Goal: Complete application form

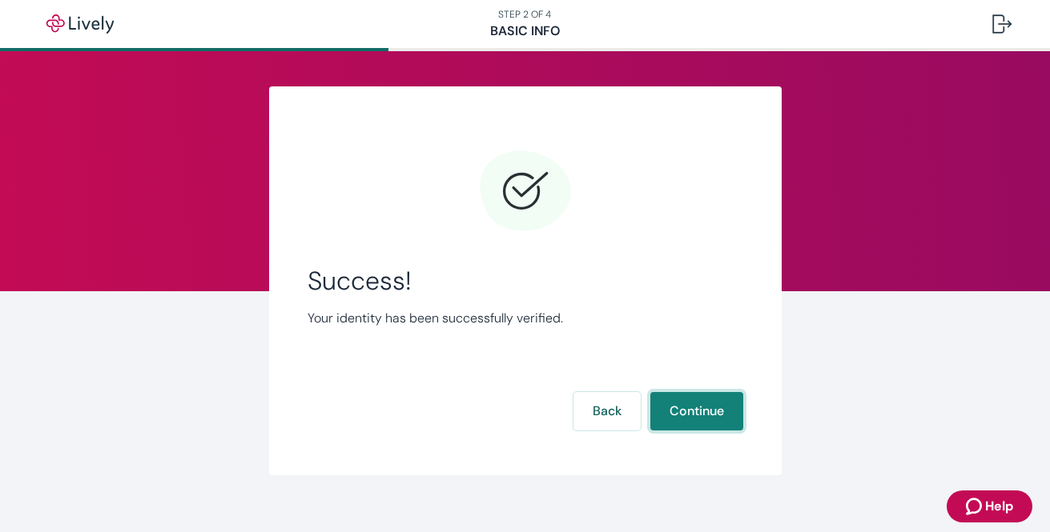
click at [688, 411] on button "Continue" at bounding box center [696, 411] width 93 height 38
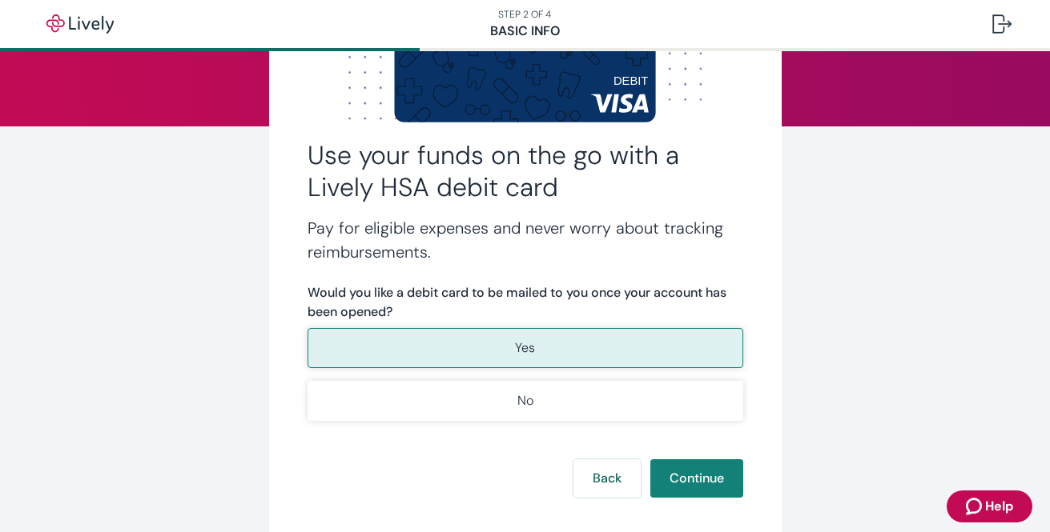
scroll to position [174, 0]
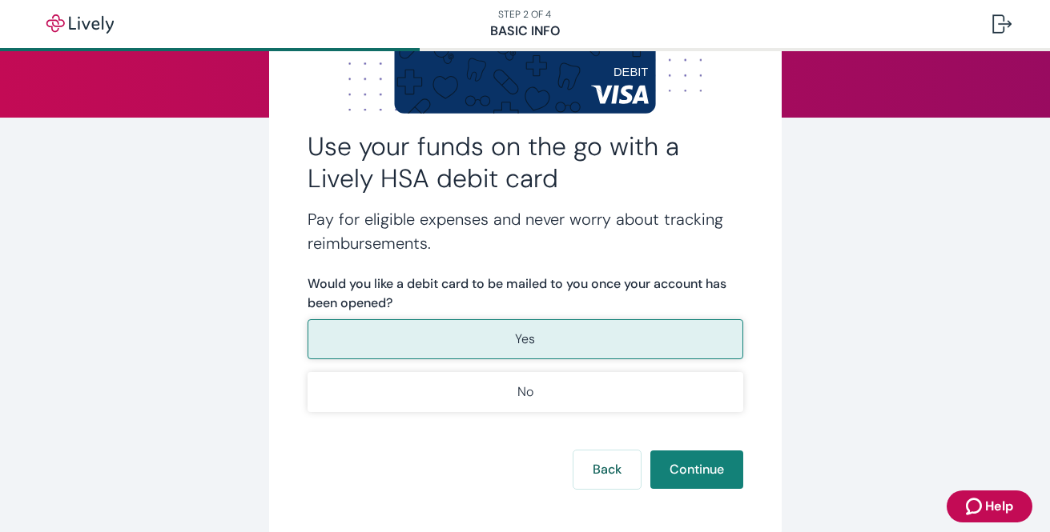
click at [664, 354] on button "Yes" at bounding box center [524, 339] width 435 height 40
click at [712, 485] on button "Continue" at bounding box center [696, 470] width 93 height 38
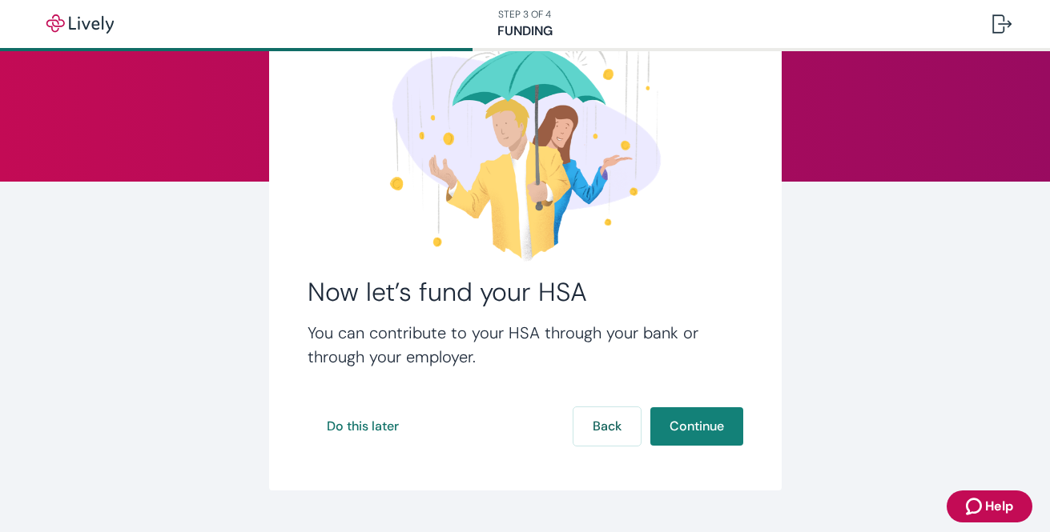
scroll to position [145, 0]
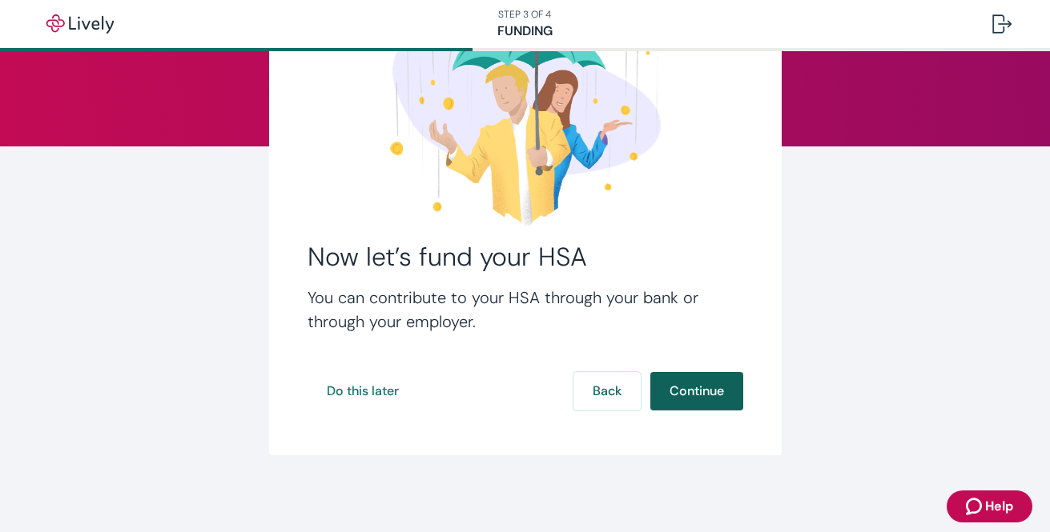
click at [680, 385] on button "Continue" at bounding box center [696, 391] width 93 height 38
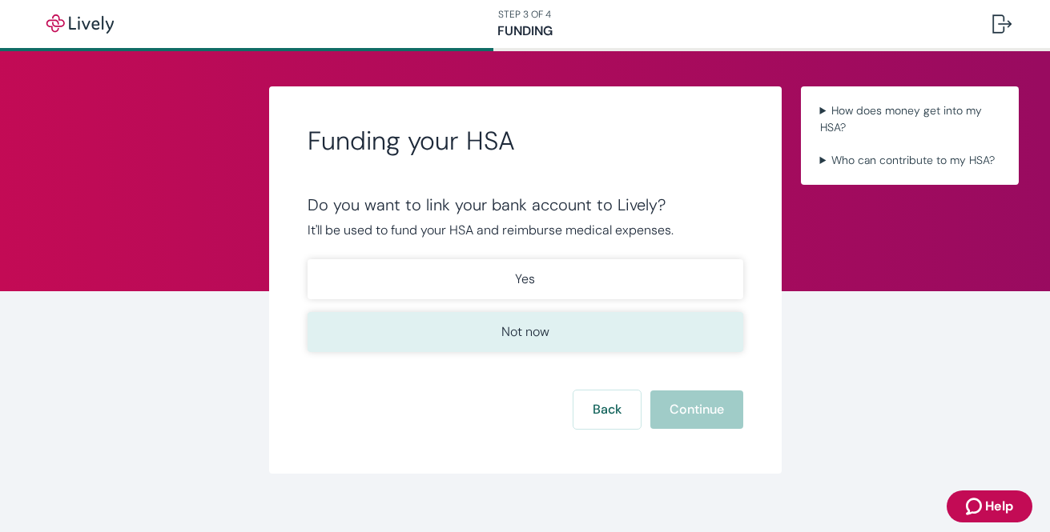
click at [566, 331] on button "Not now" at bounding box center [524, 332] width 435 height 40
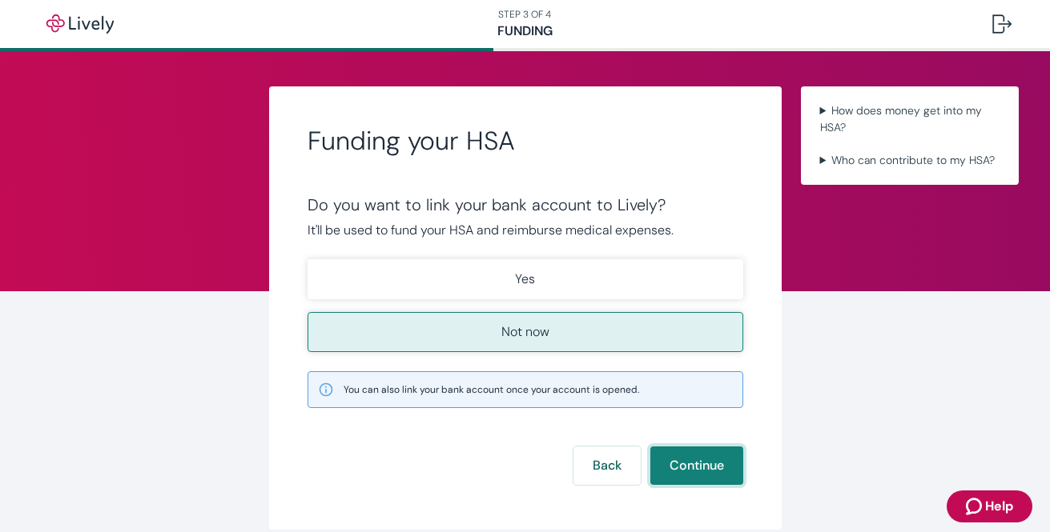
click at [704, 478] on button "Continue" at bounding box center [696, 466] width 93 height 38
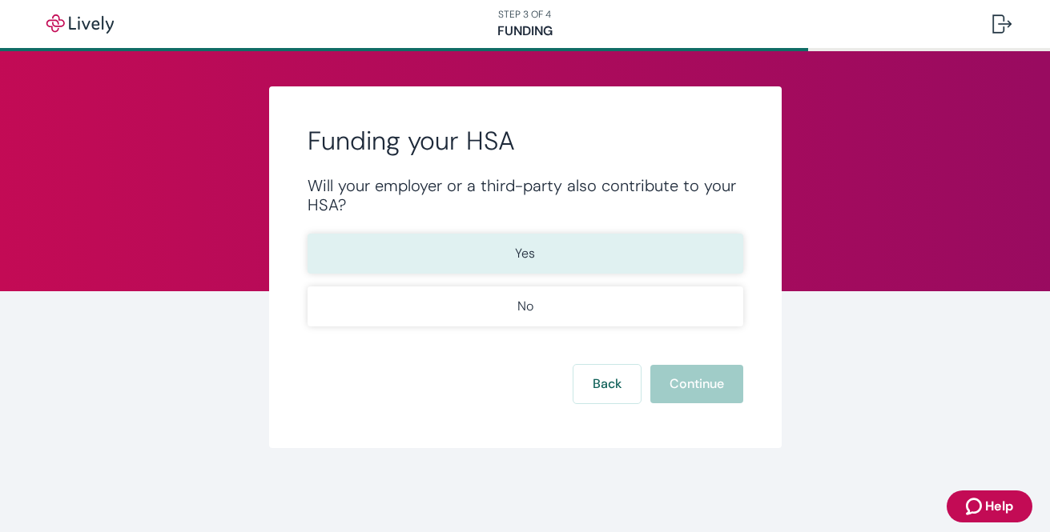
click at [530, 260] on p "Yes" at bounding box center [525, 253] width 20 height 19
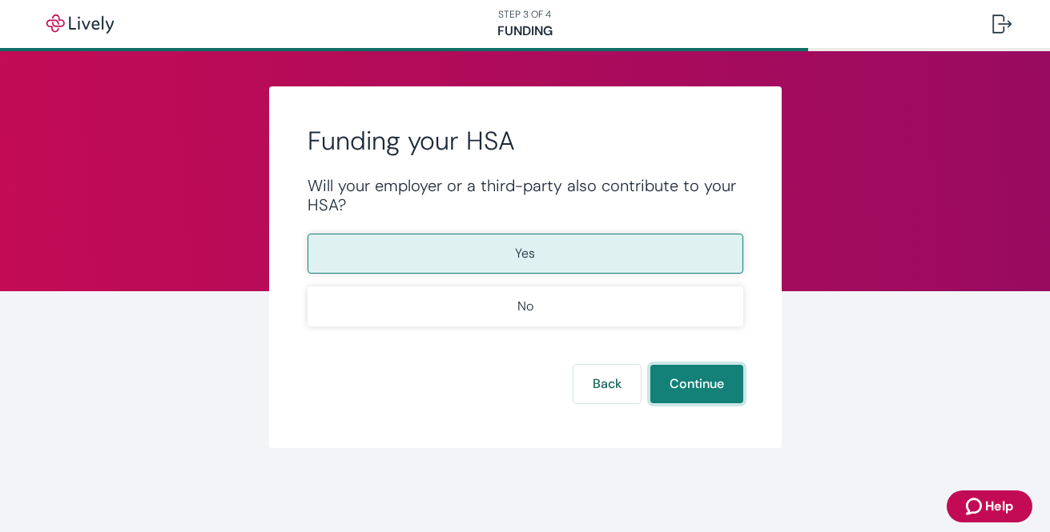
click at [696, 382] on button "Continue" at bounding box center [696, 384] width 93 height 38
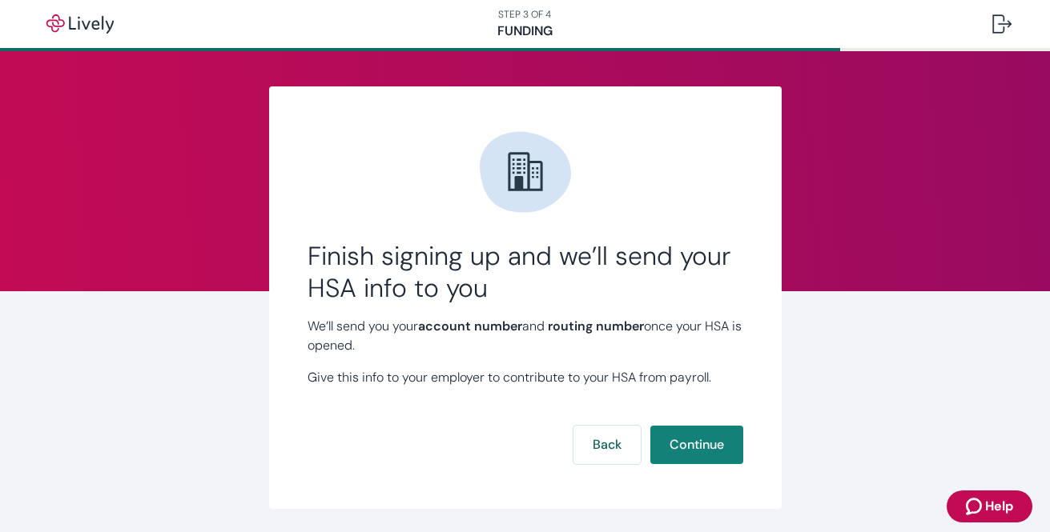
scroll to position [54, 0]
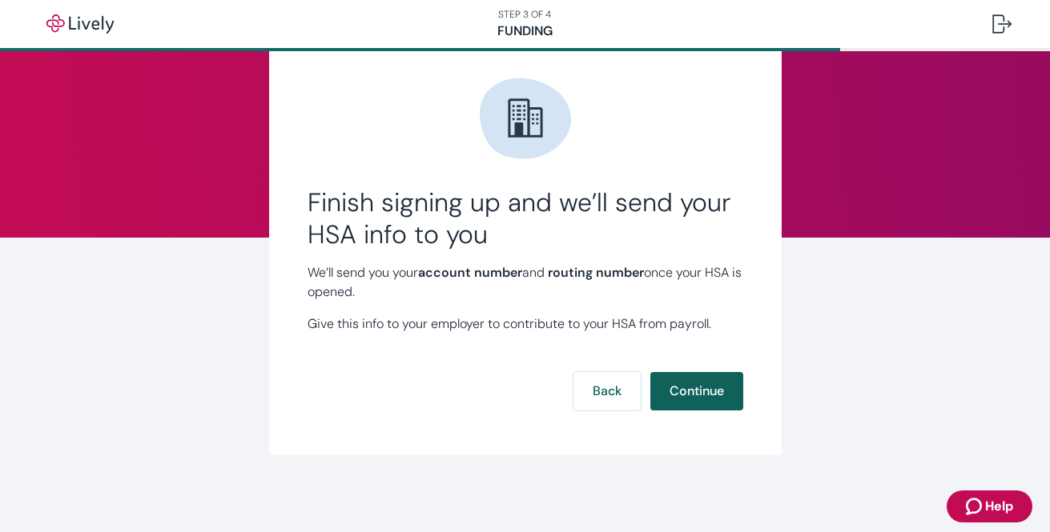
click at [723, 391] on button "Continue" at bounding box center [696, 391] width 93 height 38
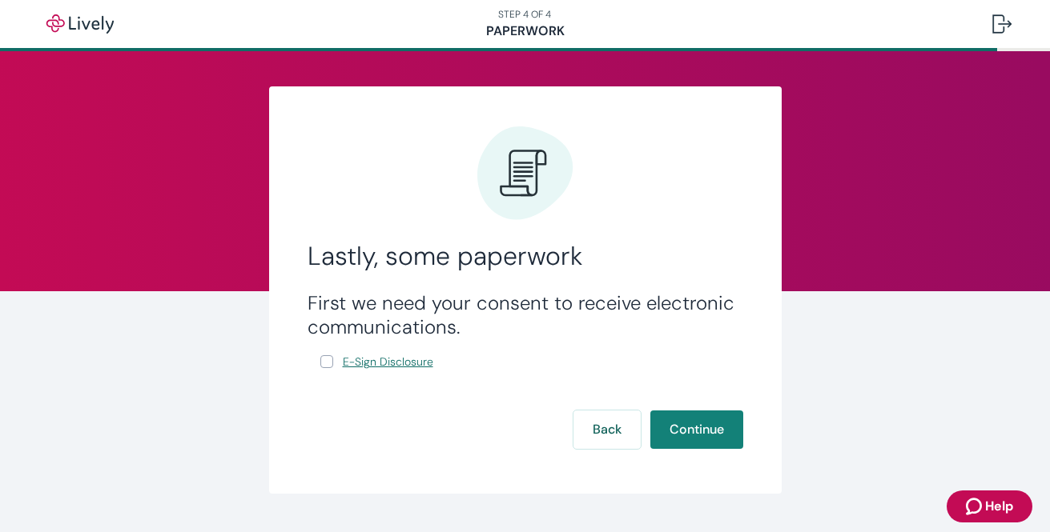
click at [365, 368] on span "E-Sign Disclosure" at bounding box center [388, 362] width 90 height 17
click at [690, 443] on button "Continue" at bounding box center [696, 430] width 93 height 38
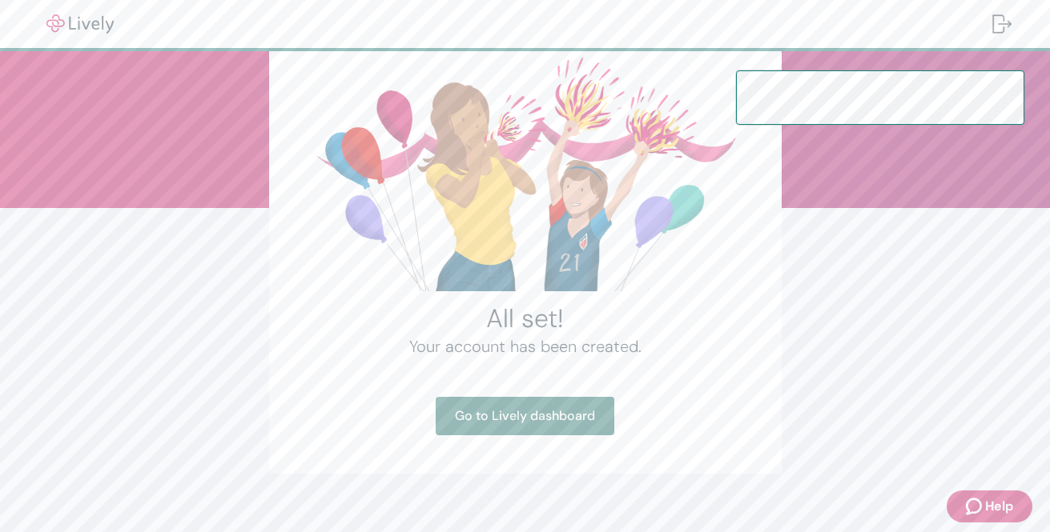
scroll to position [89, 0]
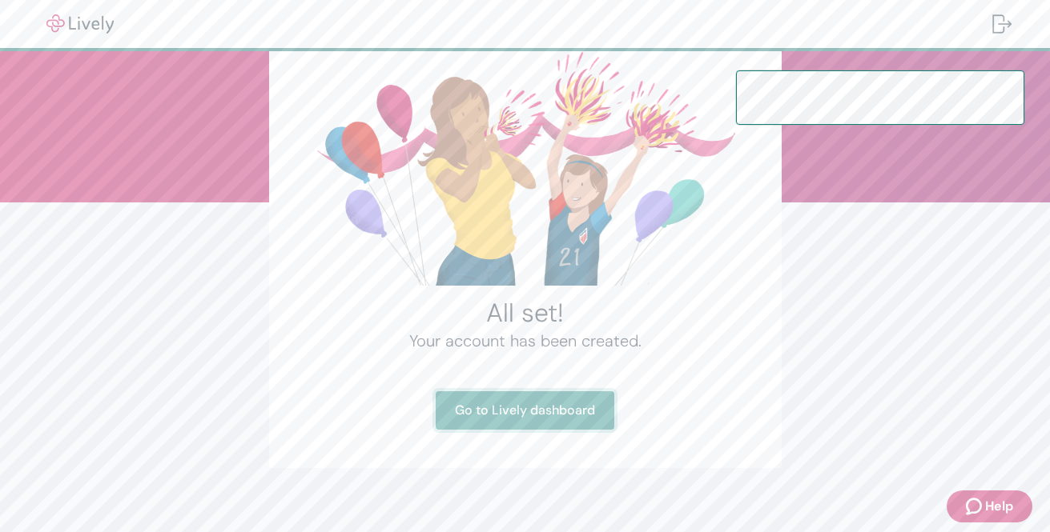
click at [518, 425] on link "Go to Lively dashboard" at bounding box center [524, 410] width 179 height 38
